Goal: Information Seeking & Learning: Learn about a topic

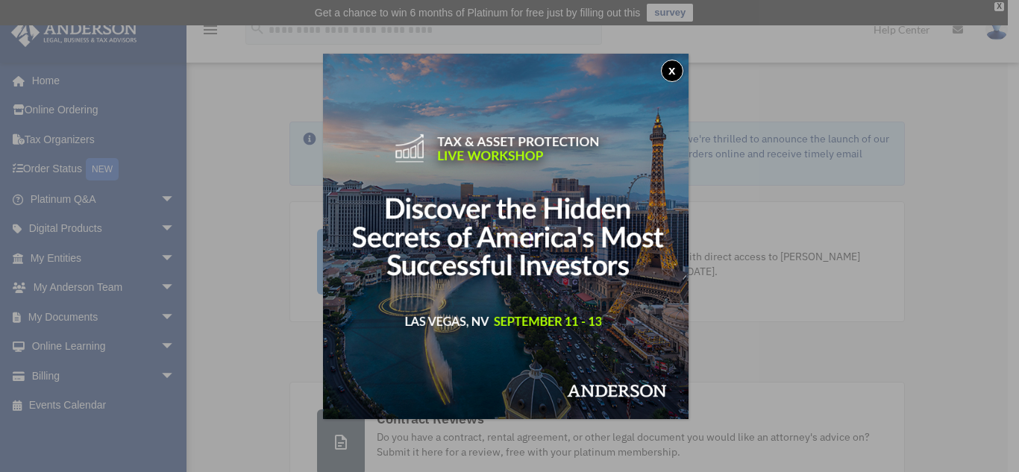
click at [678, 72] on button "x" at bounding box center [672, 71] width 22 height 22
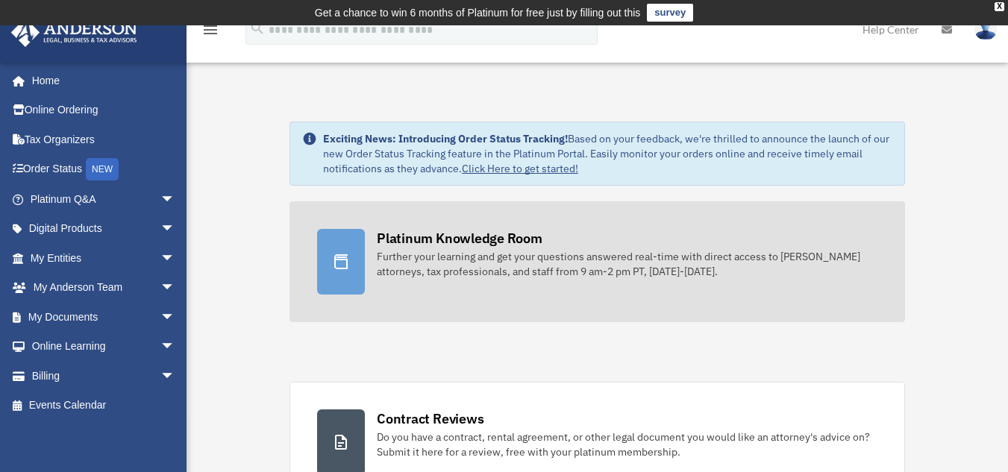
click at [494, 235] on div "Platinum Knowledge Room" at bounding box center [460, 238] width 166 height 19
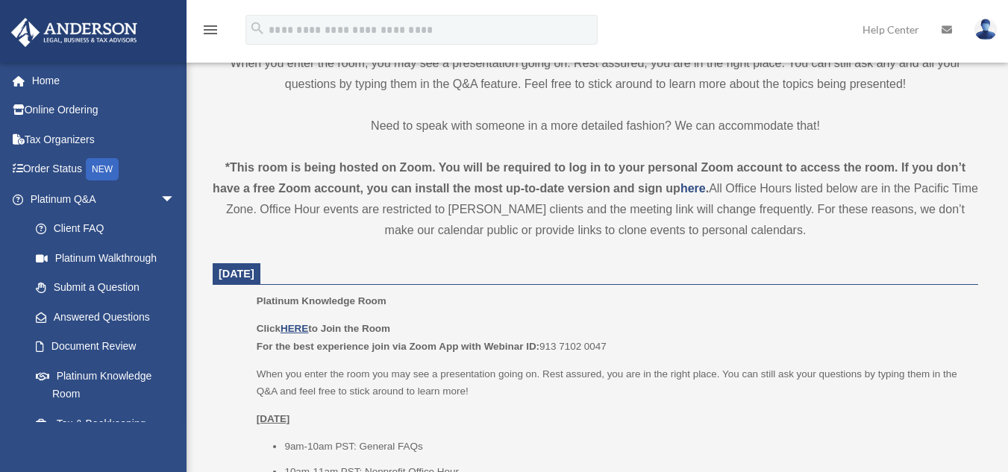
scroll to position [478, 0]
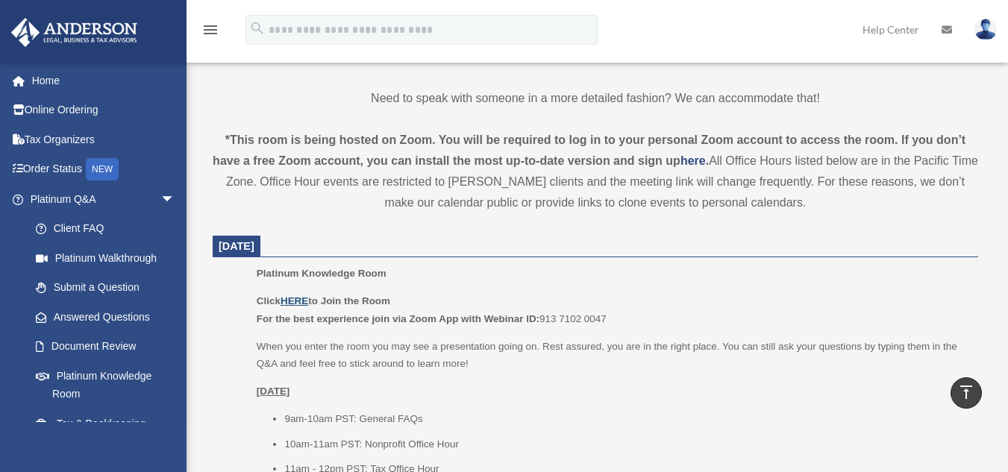
click at [302, 299] on u "HERE" at bounding box center [295, 301] width 28 height 11
